Goal: Check status: Check status

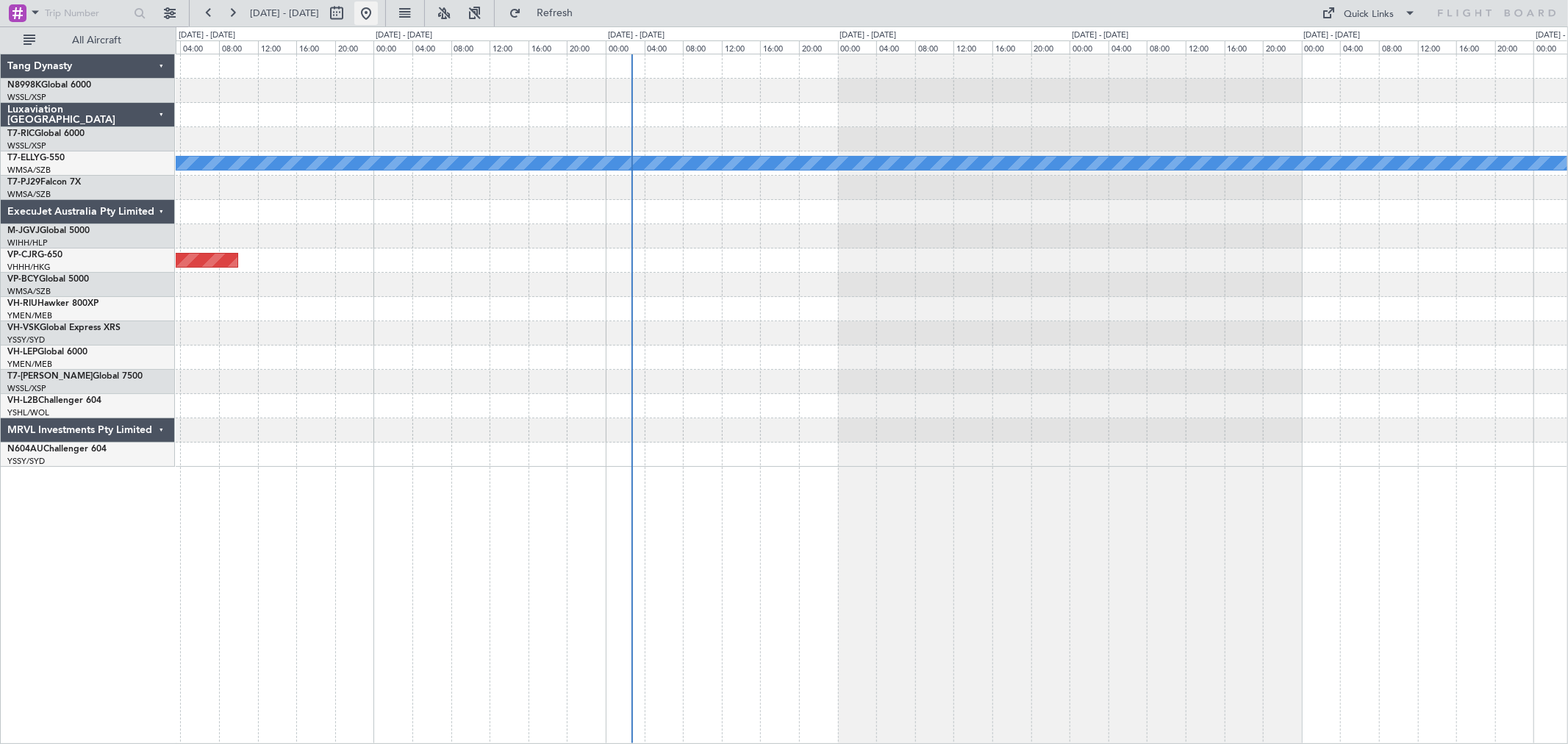
click at [378, 11] on button at bounding box center [366, 13] width 24 height 24
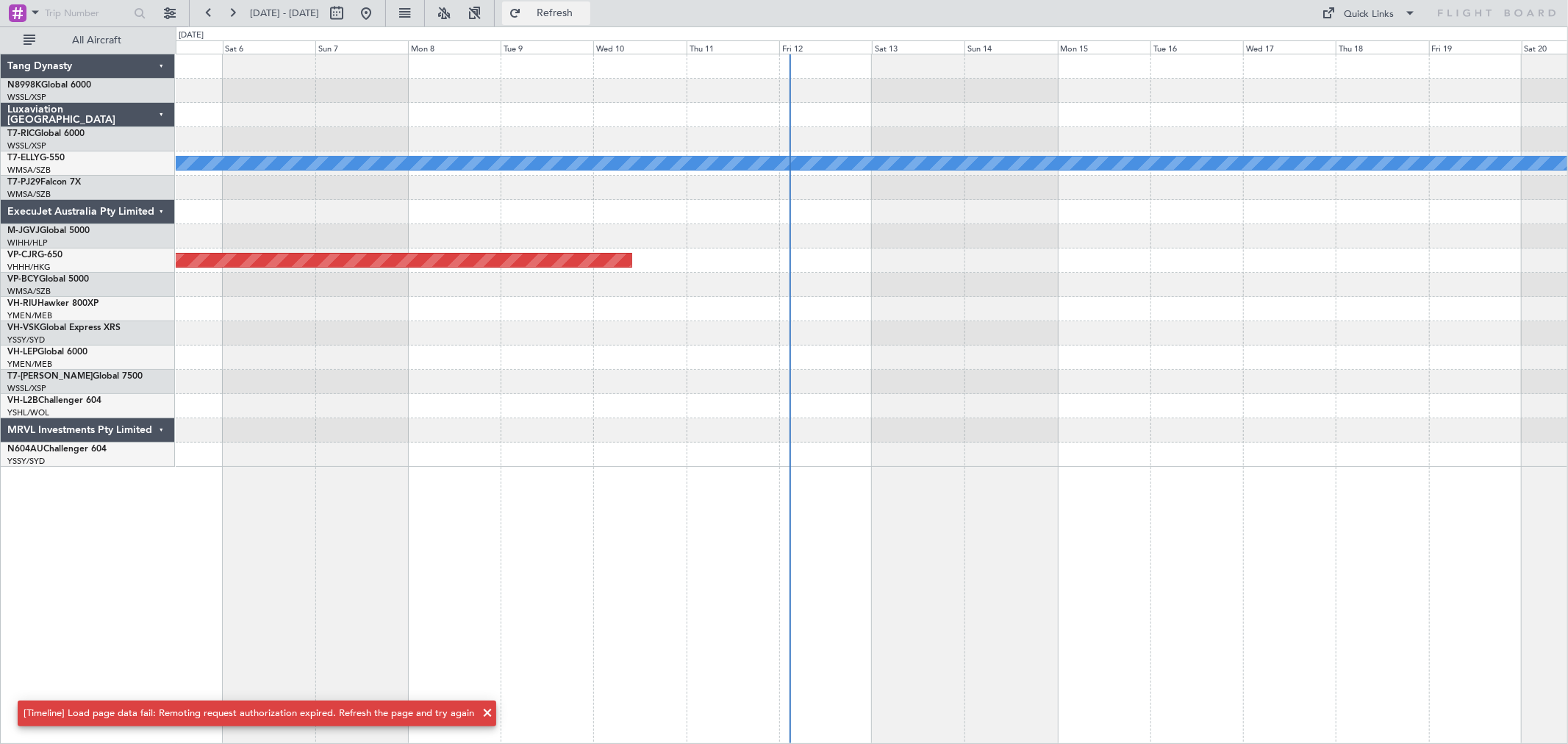
click at [560, 10] on button "Refresh" at bounding box center [546, 13] width 88 height 24
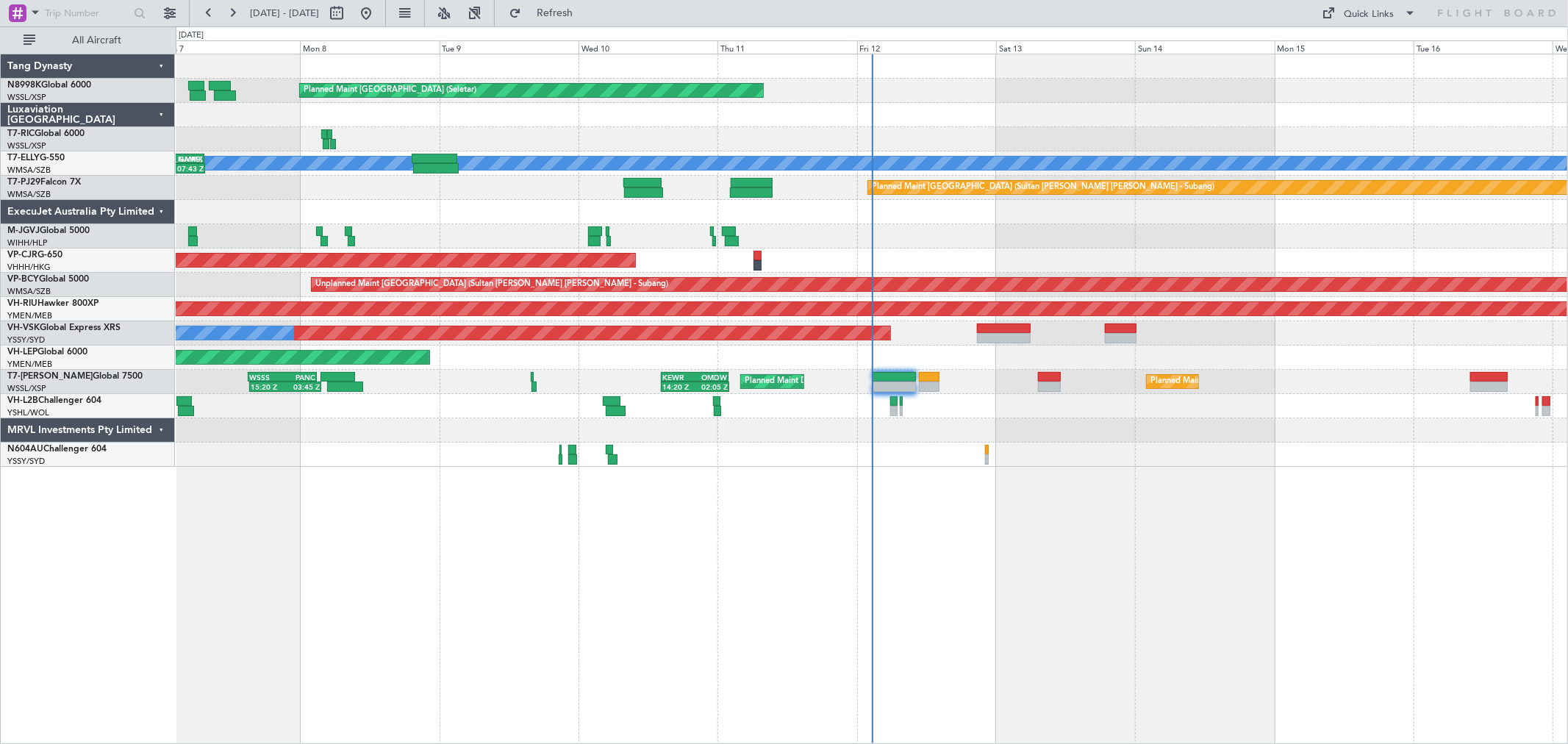
click at [853, 390] on div "Planned Maint [GEOGRAPHIC_DATA] (Seletar) Planned Maint [GEOGRAPHIC_DATA] (Al M…" at bounding box center [871, 382] width 1391 height 24
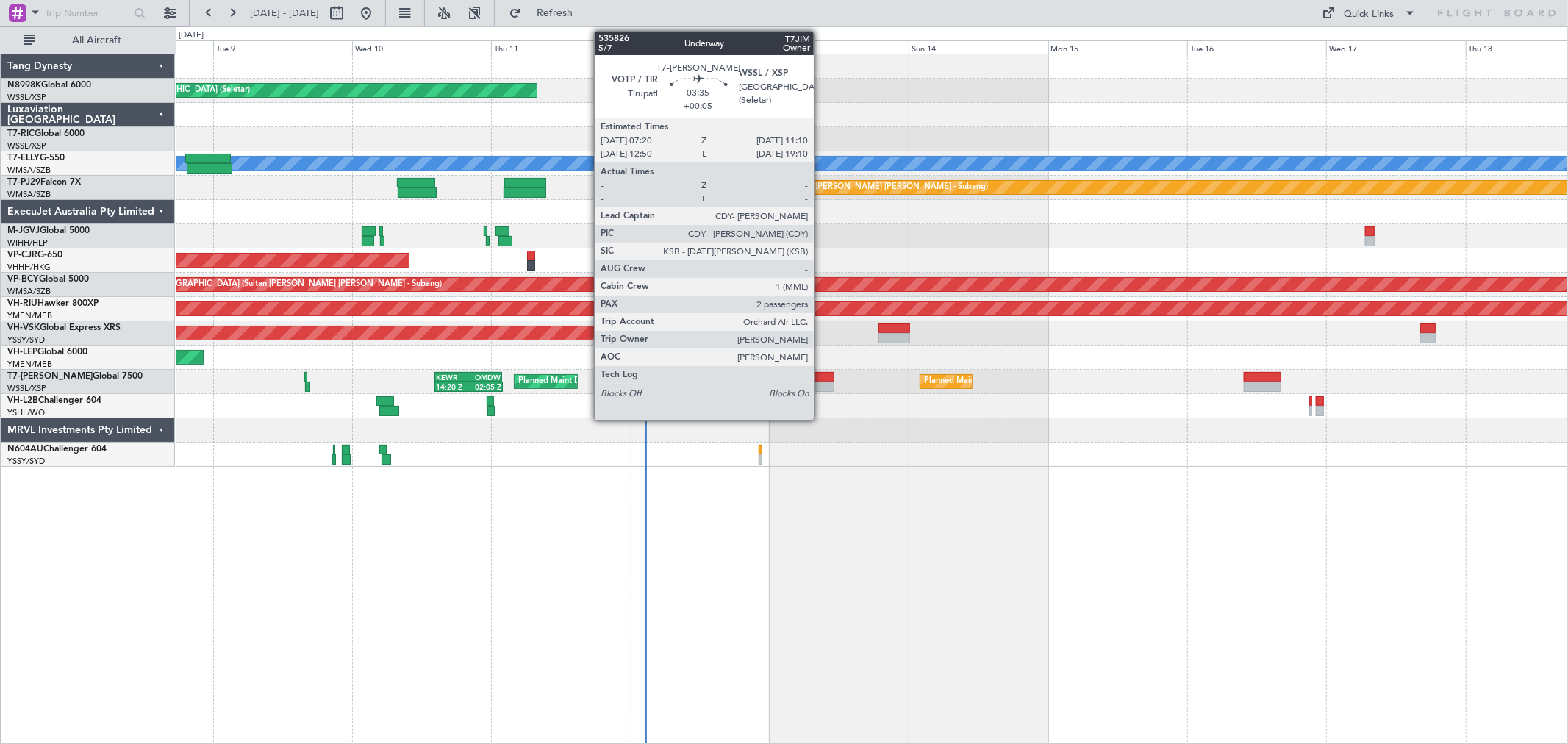
click at [822, 380] on div at bounding box center [823, 376] width 23 height 11
